Goal: Information Seeking & Learning: Find specific fact

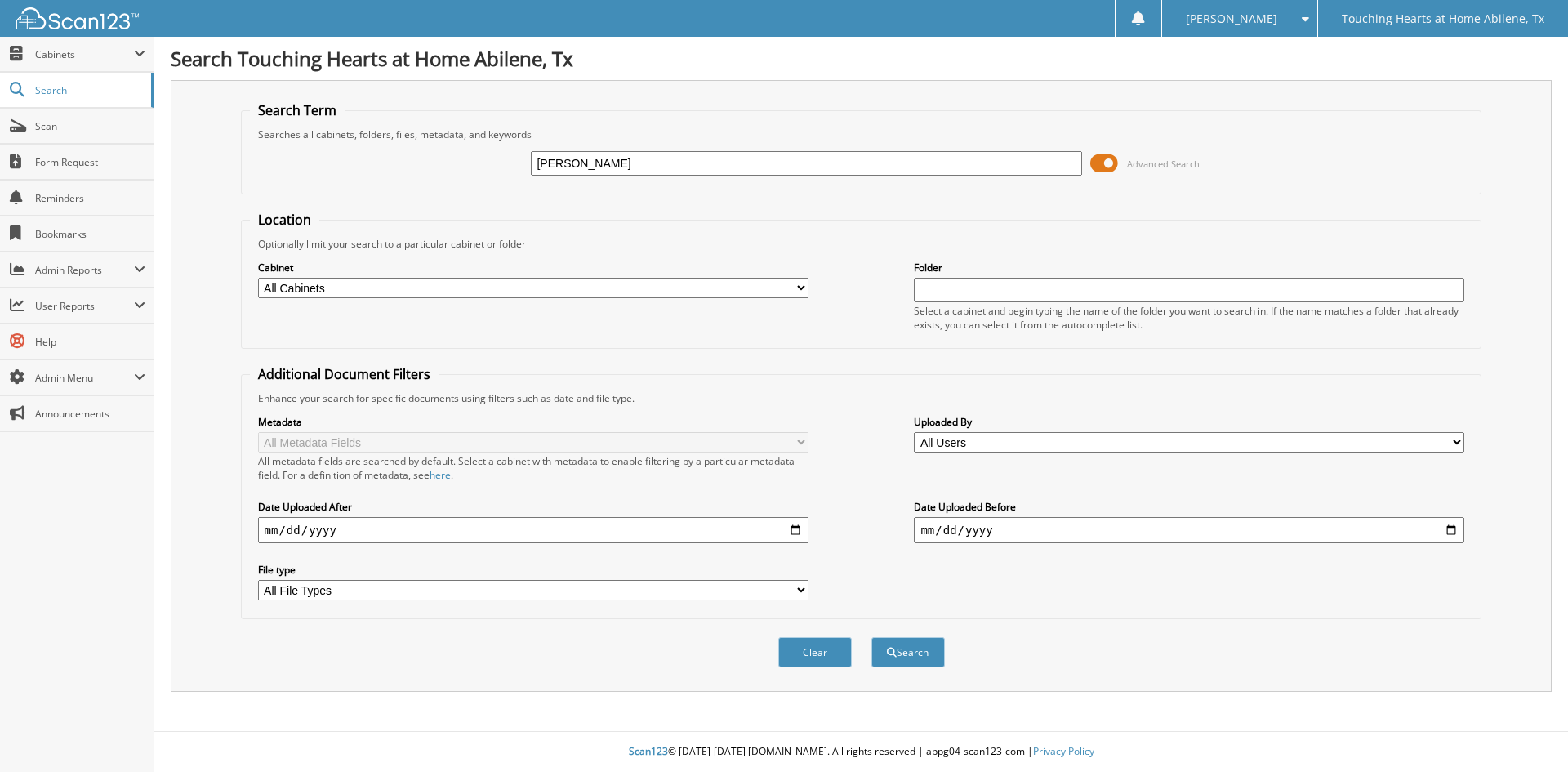
type input "[PERSON_NAME]"
click at [871, 637] on button "Search" at bounding box center [908, 652] width 73 height 30
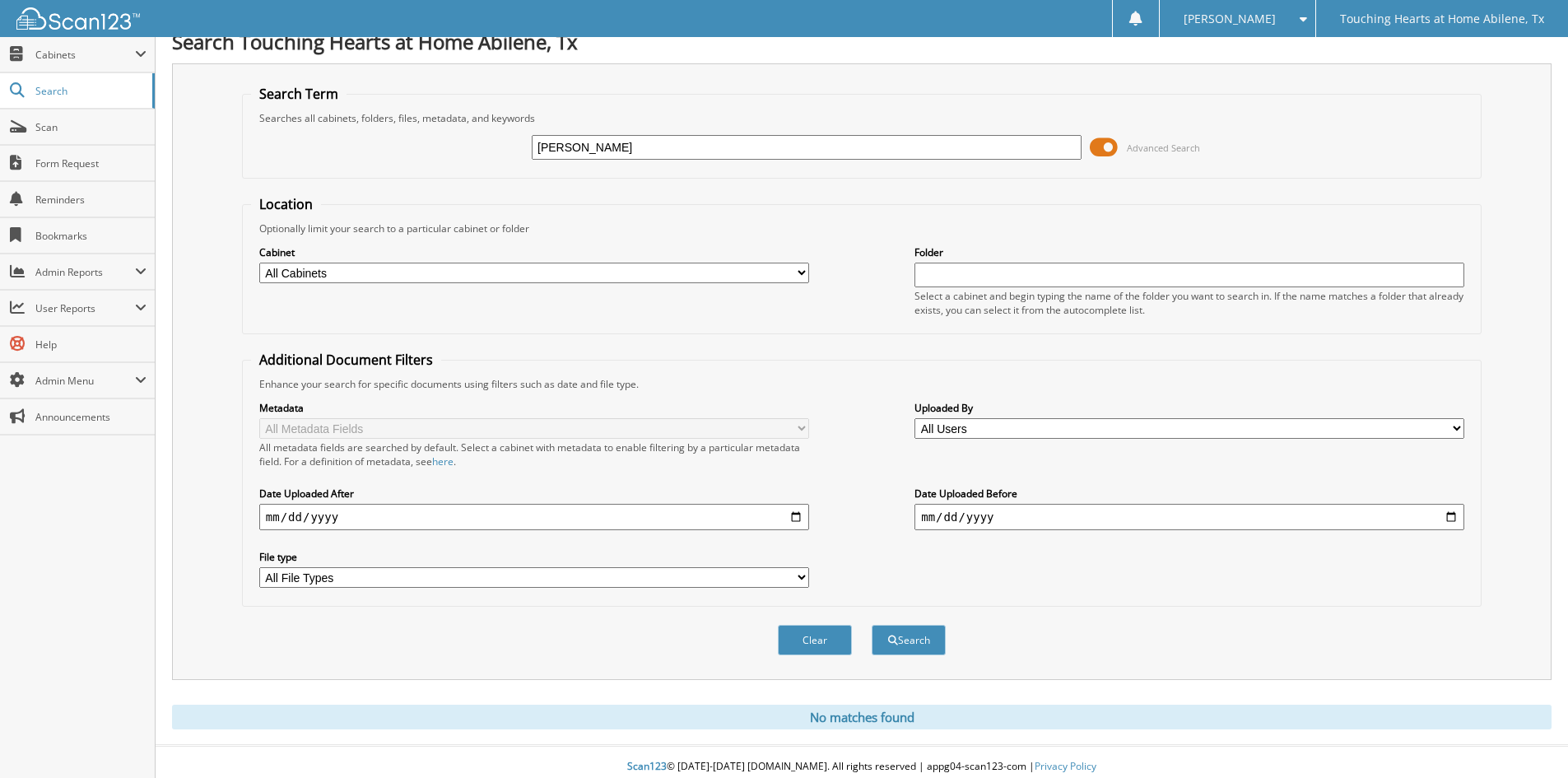
scroll to position [27, 0]
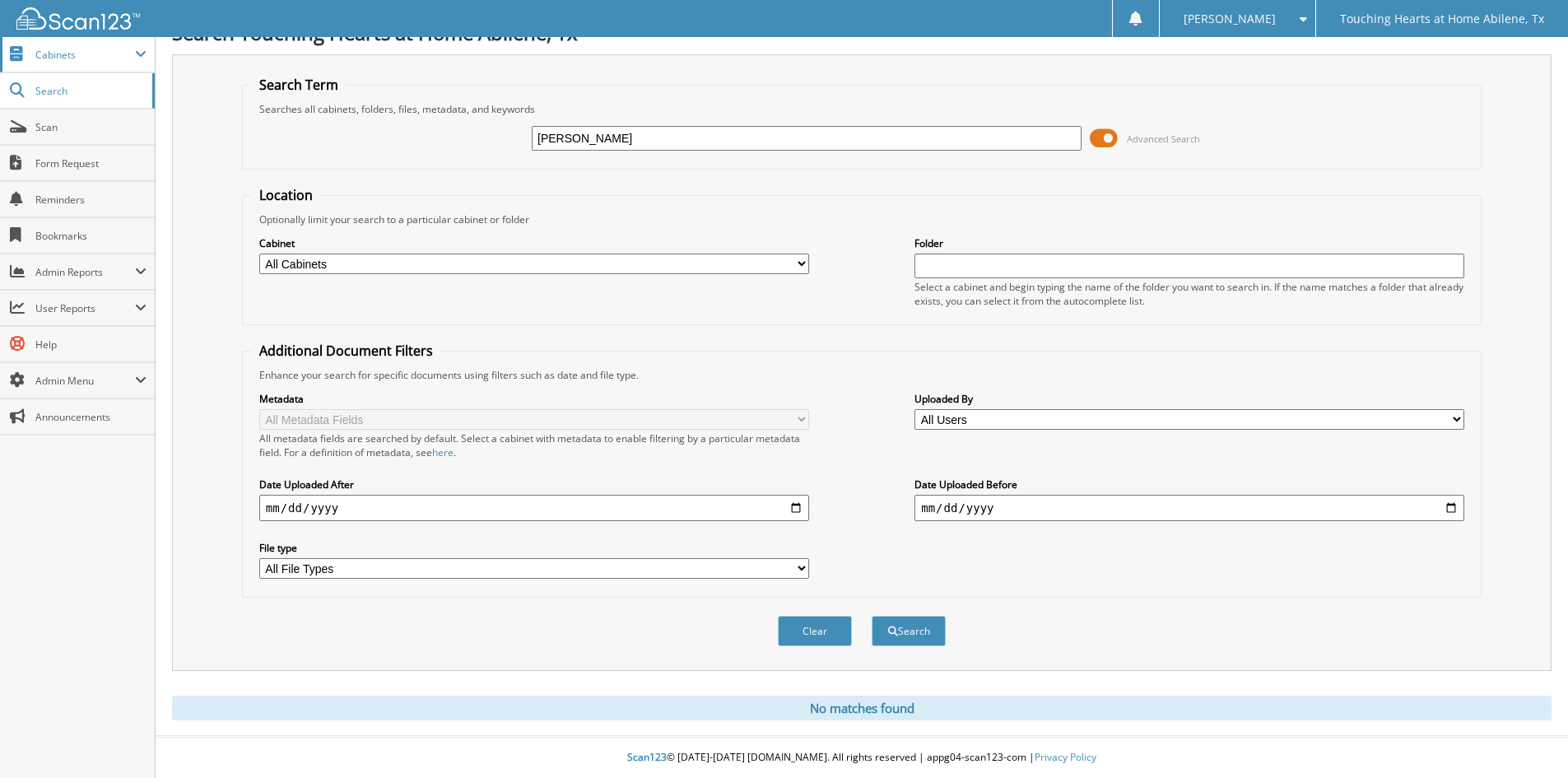
click at [54, 60] on span "Cabinets" at bounding box center [85, 55] width 99 height 14
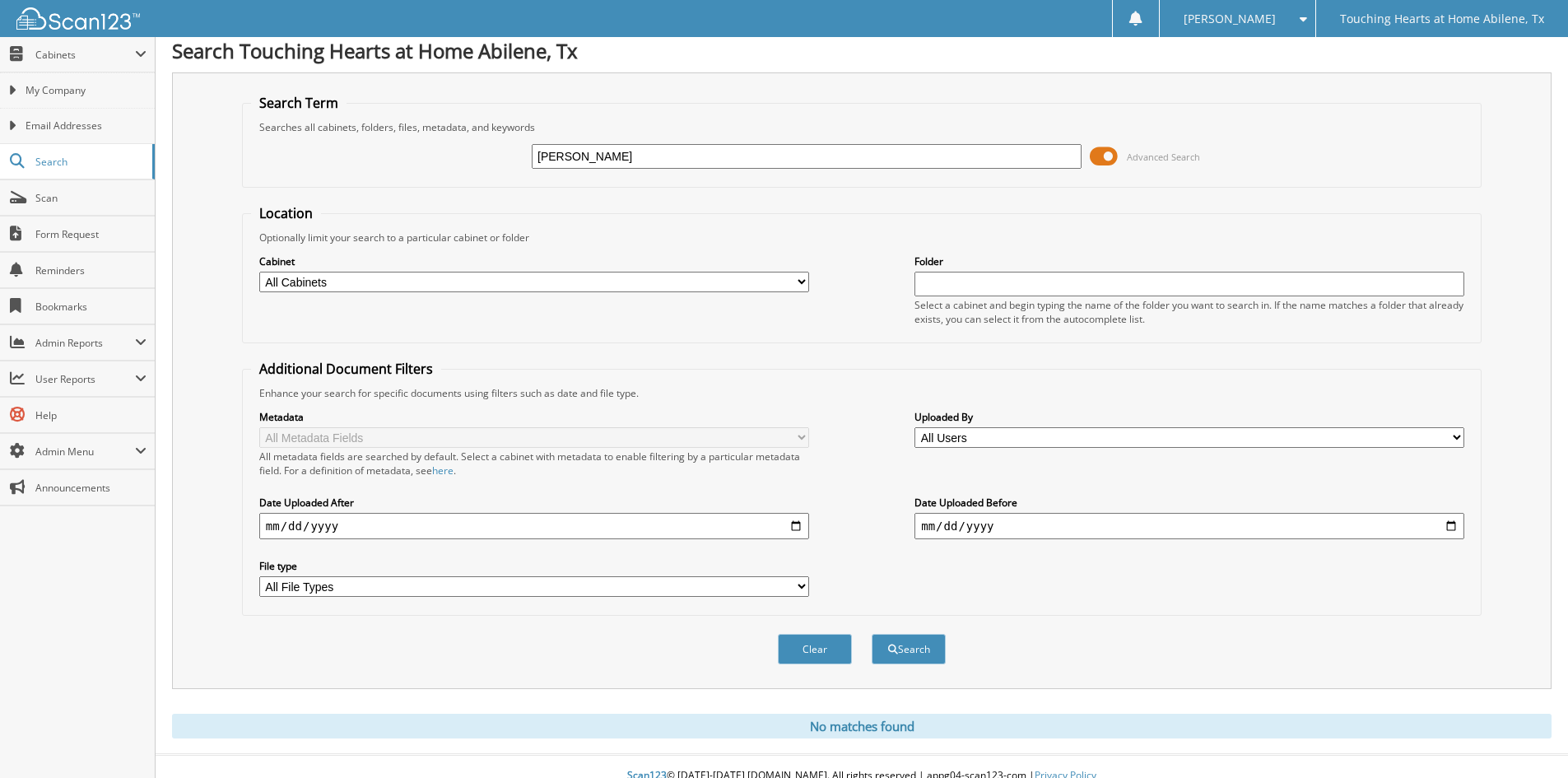
scroll to position [0, 0]
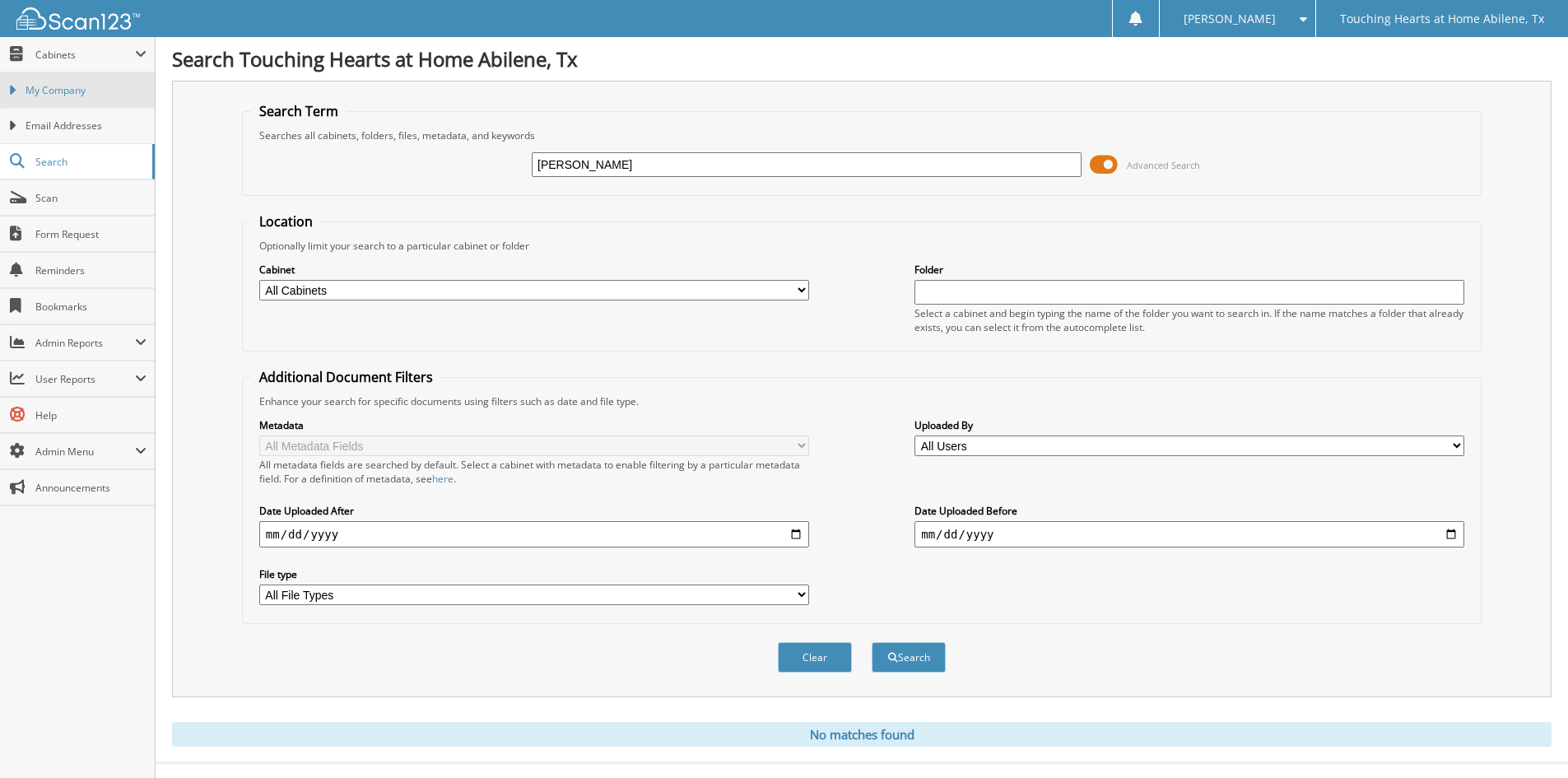
click at [52, 82] on link "My Company" at bounding box center [78, 90] width 155 height 36
